Goal: Find specific page/section

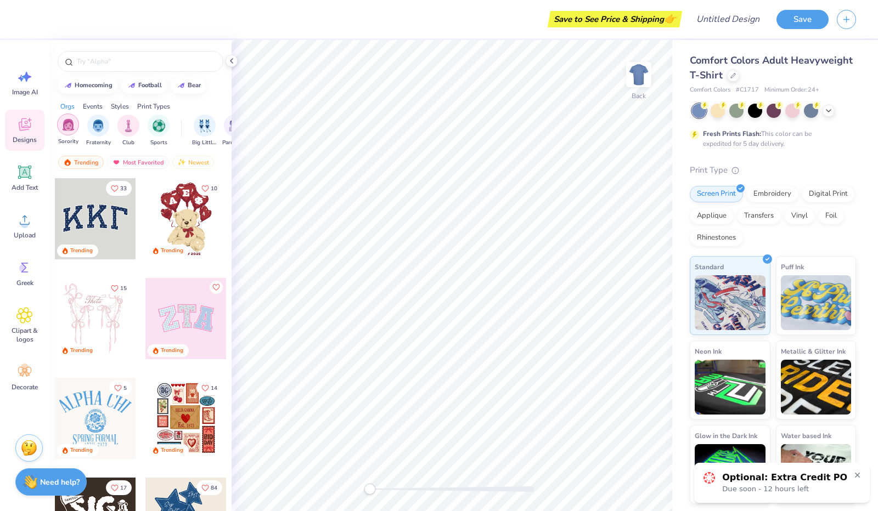
click at [69, 120] on img "filter for Sorority" at bounding box center [68, 124] width 13 height 13
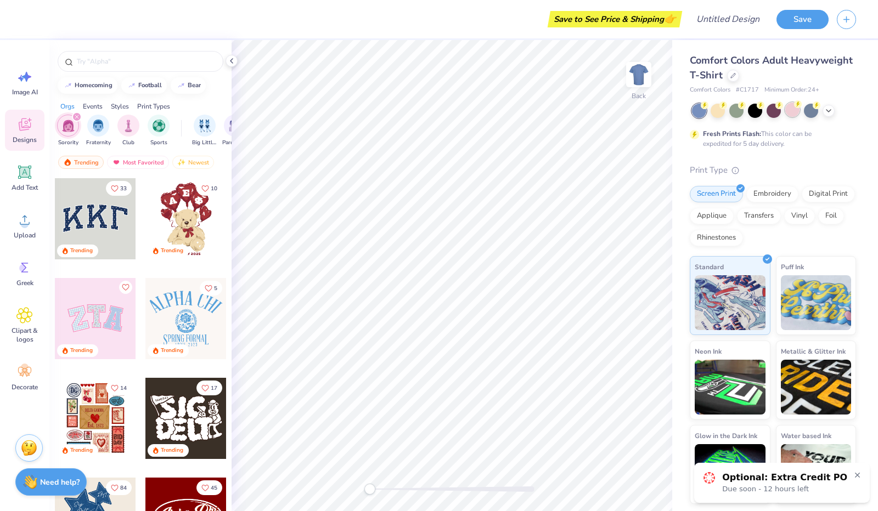
click at [798, 110] on div at bounding box center [792, 110] width 14 height 14
click at [859, 467] on link "Optional: Extra Credit POST-survey to understand student thinking on Genetics a…" at bounding box center [782, 483] width 176 height 40
click at [859, 475] on icon at bounding box center [857, 475] width 8 height 8
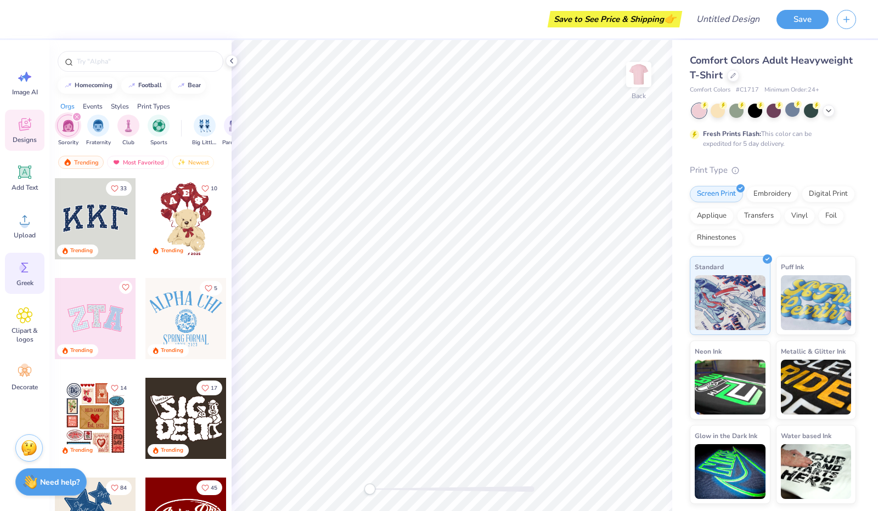
click at [24, 269] on circle at bounding box center [23, 268] width 8 height 8
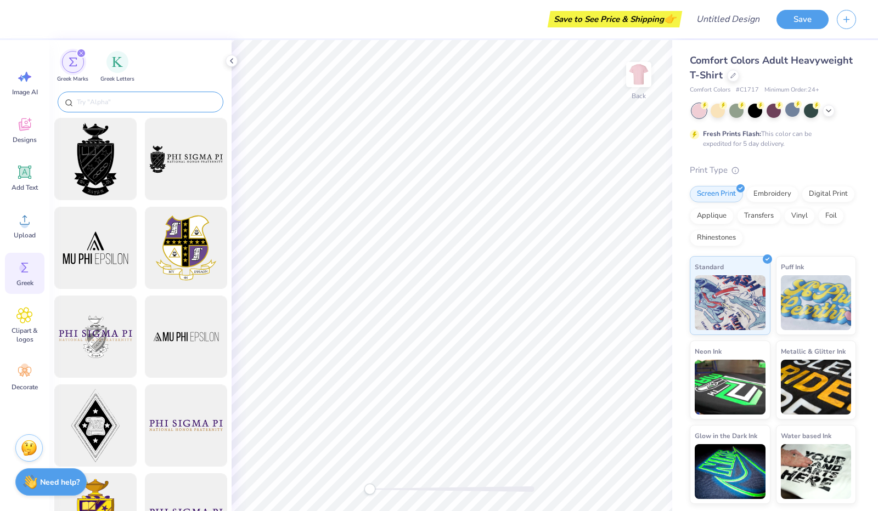
click at [115, 95] on div at bounding box center [141, 102] width 166 height 21
click at [115, 94] on div at bounding box center [141, 102] width 166 height 21
click at [115, 104] on input "text" at bounding box center [146, 102] width 140 height 11
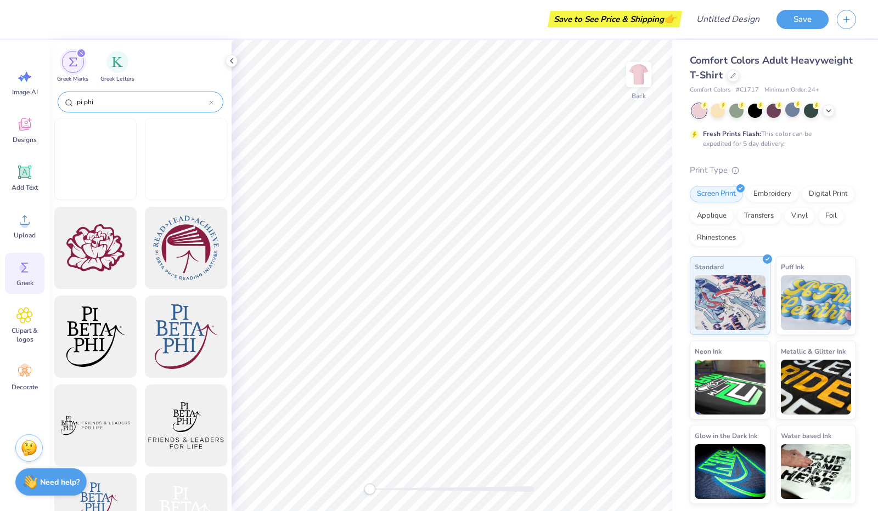
type input "pi phi"
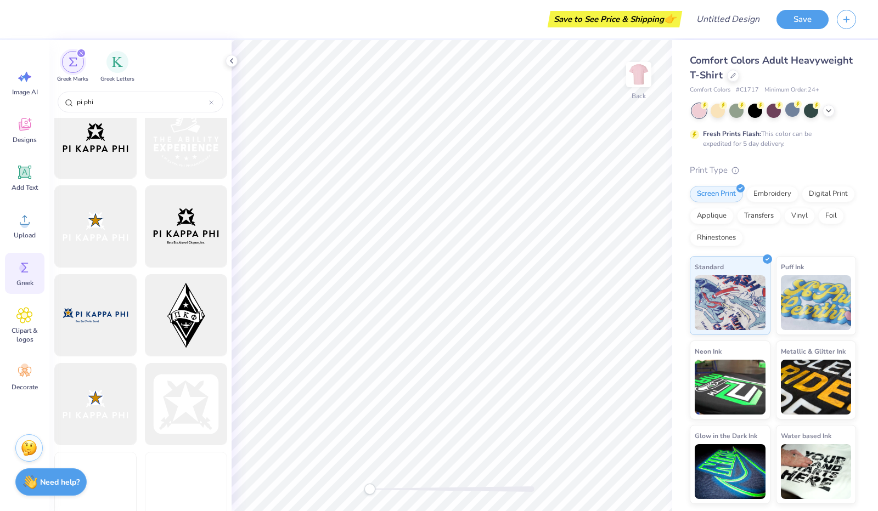
scroll to position [1444, 0]
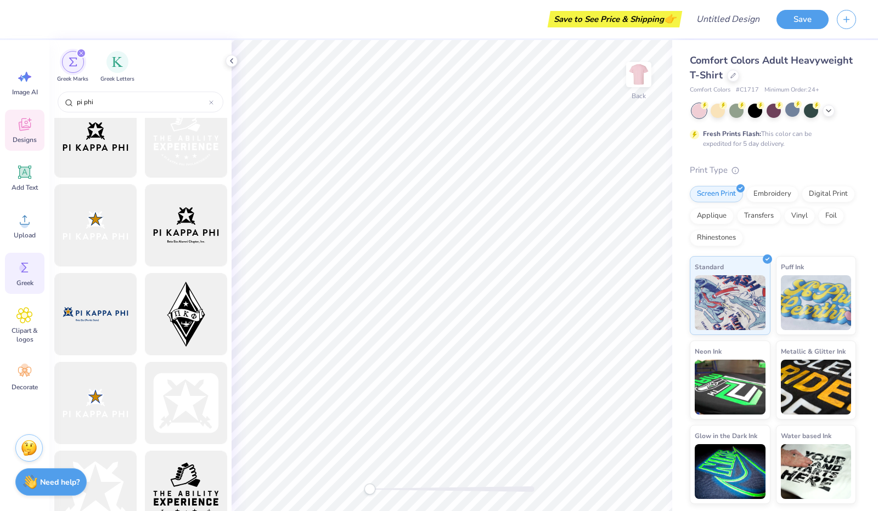
click at [20, 127] on icon at bounding box center [25, 124] width 12 height 13
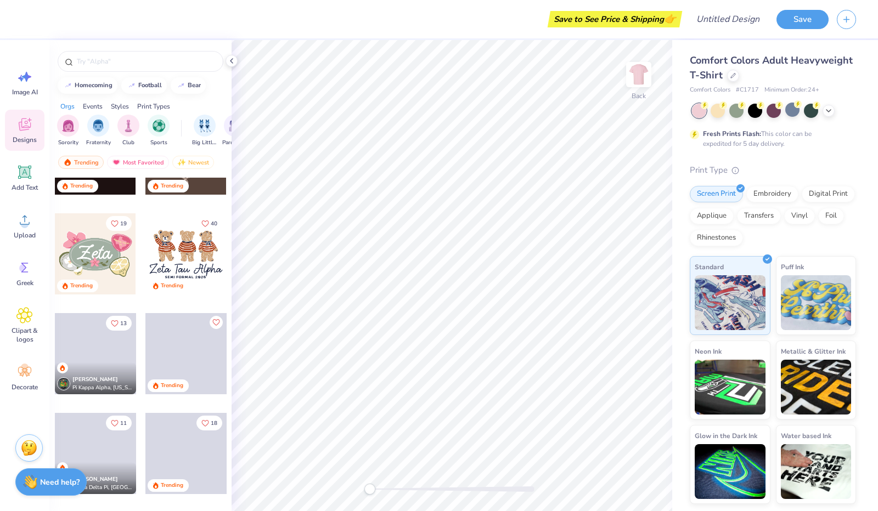
scroll to position [572, 0]
